Goal: Find specific page/section: Find specific page/section

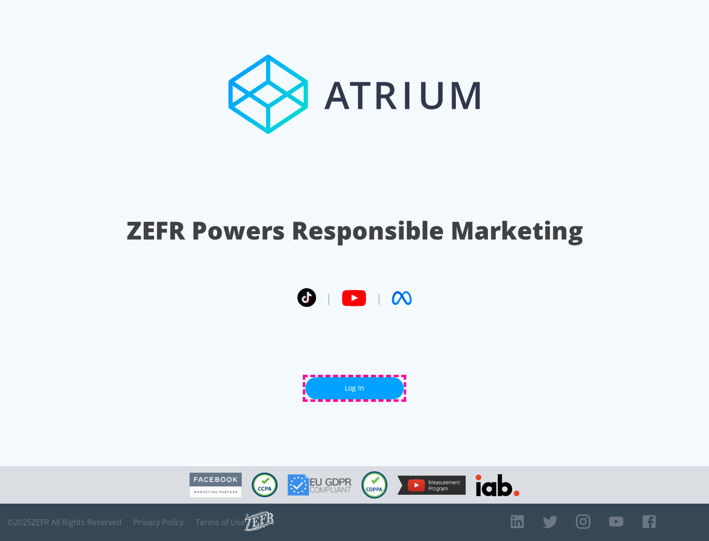
click at [354, 388] on link "Log In" at bounding box center [354, 389] width 98 height 22
